Goal: Information Seeking & Learning: Learn about a topic

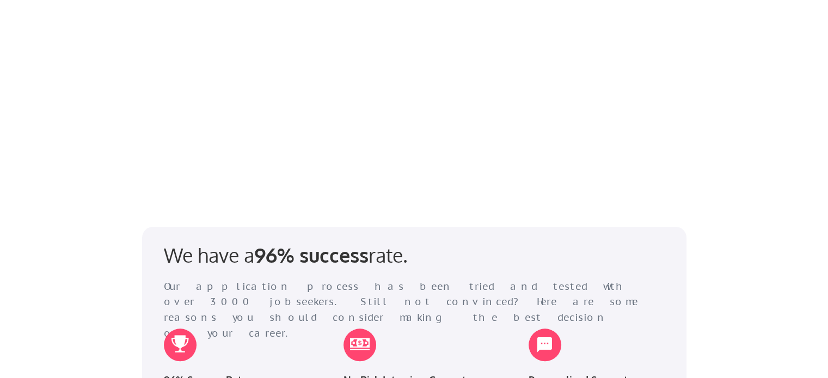
scroll to position [2342, 0]
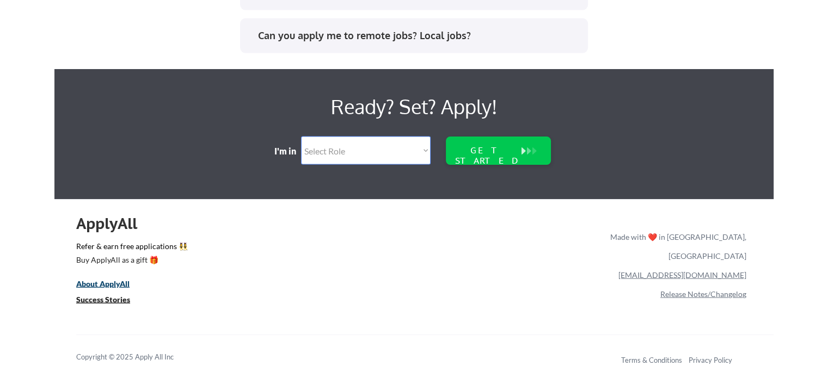
click at [111, 282] on u "About ApplyAll" at bounding box center [102, 283] width 53 height 9
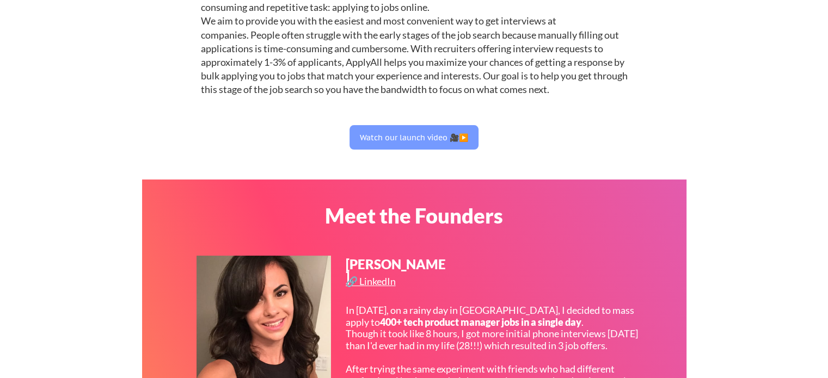
scroll to position [112, 0]
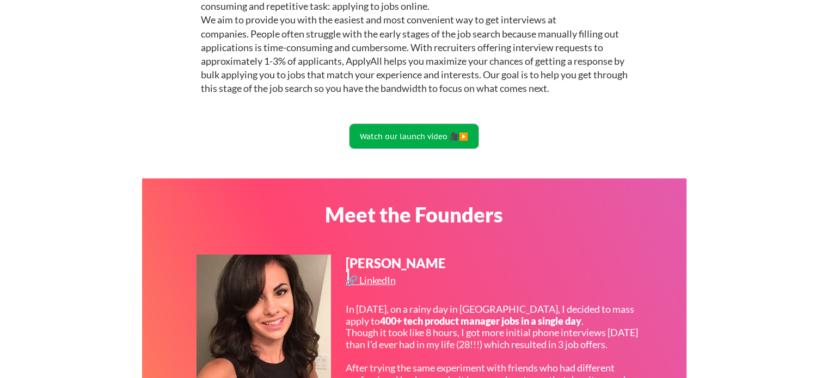
click at [433, 137] on button "Watch our launch video 🎥▶️" at bounding box center [413, 136] width 129 height 24
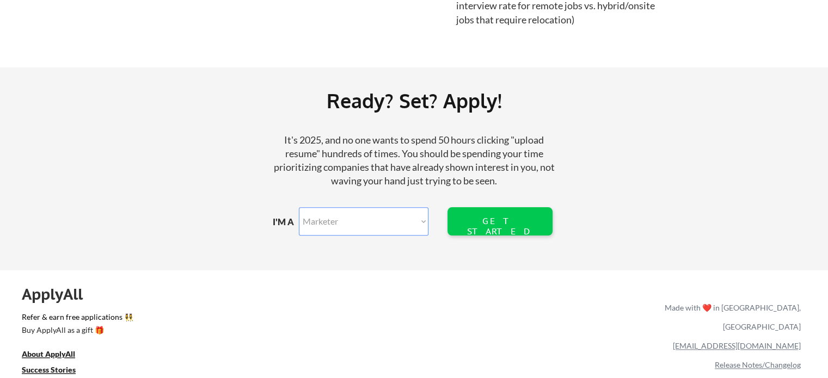
scroll to position [1315, 0]
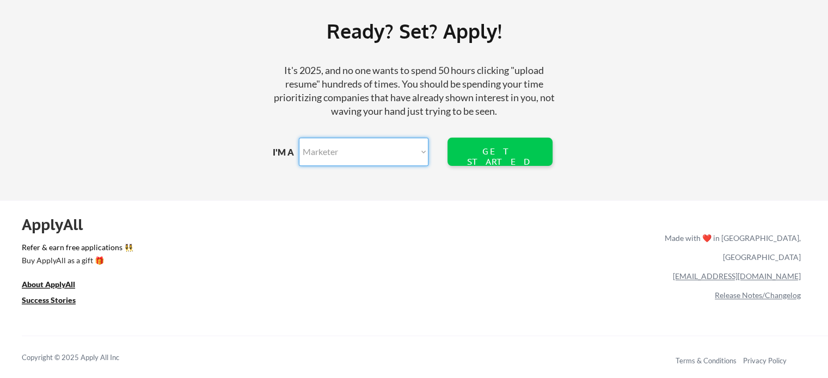
click at [405, 156] on select "Marketer Software Engineering Product Management Customer Success Sales UI/UX/P…" at bounding box center [364, 152] width 130 height 28
click at [470, 186] on div "Ready? Set? Apply! It's 2025, and no one wants to spend 50 hours clicking "uplo…" at bounding box center [414, 99] width 828 height 202
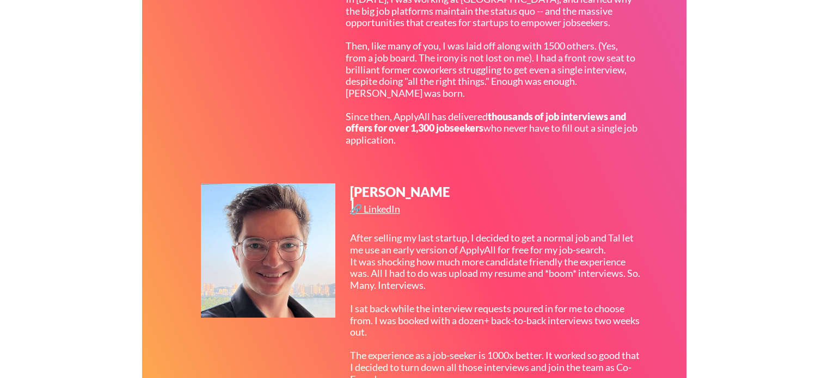
scroll to position [540, 0]
click at [378, 208] on div "🔗 LinkedIn" at bounding box center [376, 209] width 53 height 10
